Goal: Find specific page/section: Find specific page/section

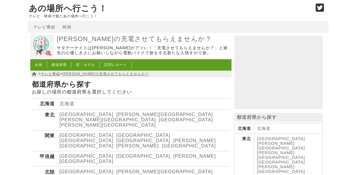
click at [69, 170] on link "[GEOGRAPHIC_DATA]" at bounding box center [86, 172] width 54 height 5
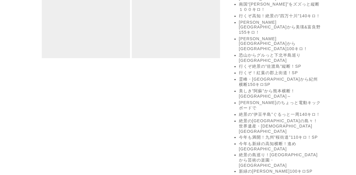
scroll to position [815, 0]
